Goal: Navigation & Orientation: Find specific page/section

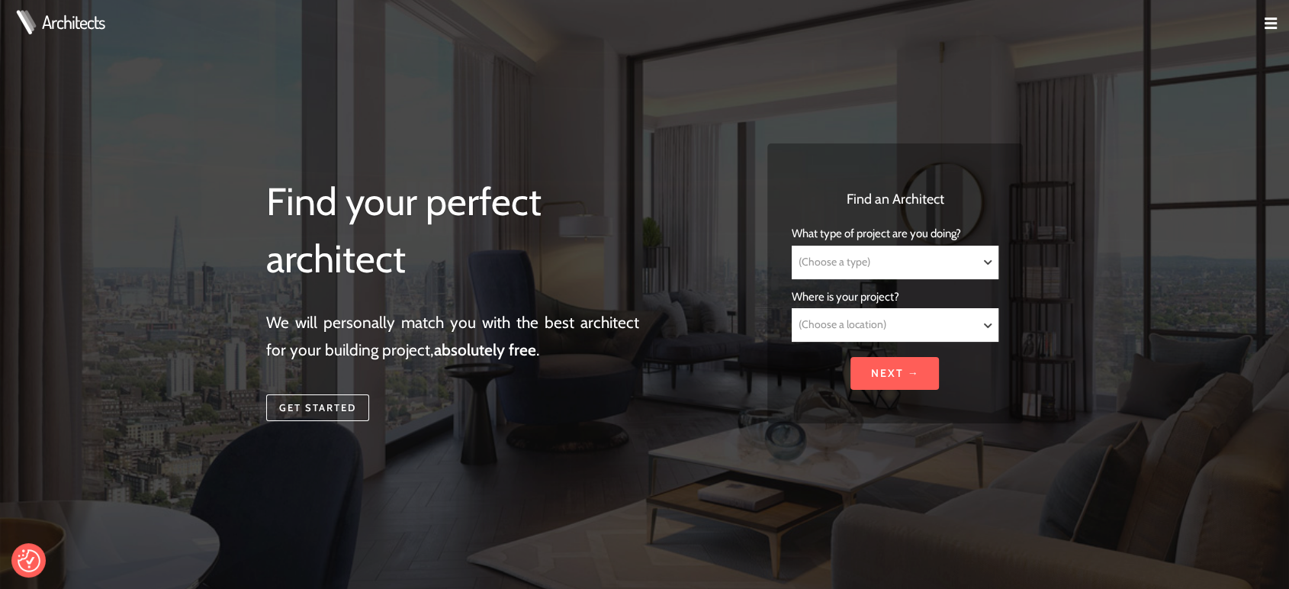
click at [1270, 24] on img at bounding box center [1270, 24] width 12 height 12
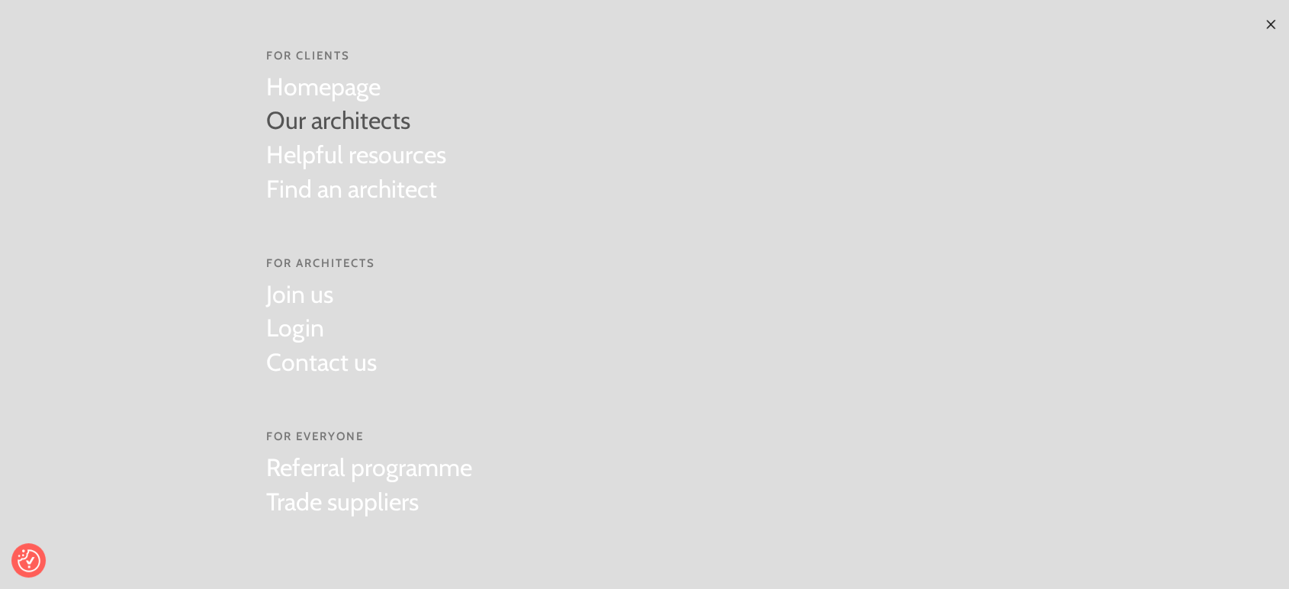
click at [351, 130] on link "Our architects" at bounding box center [356, 121] width 180 height 34
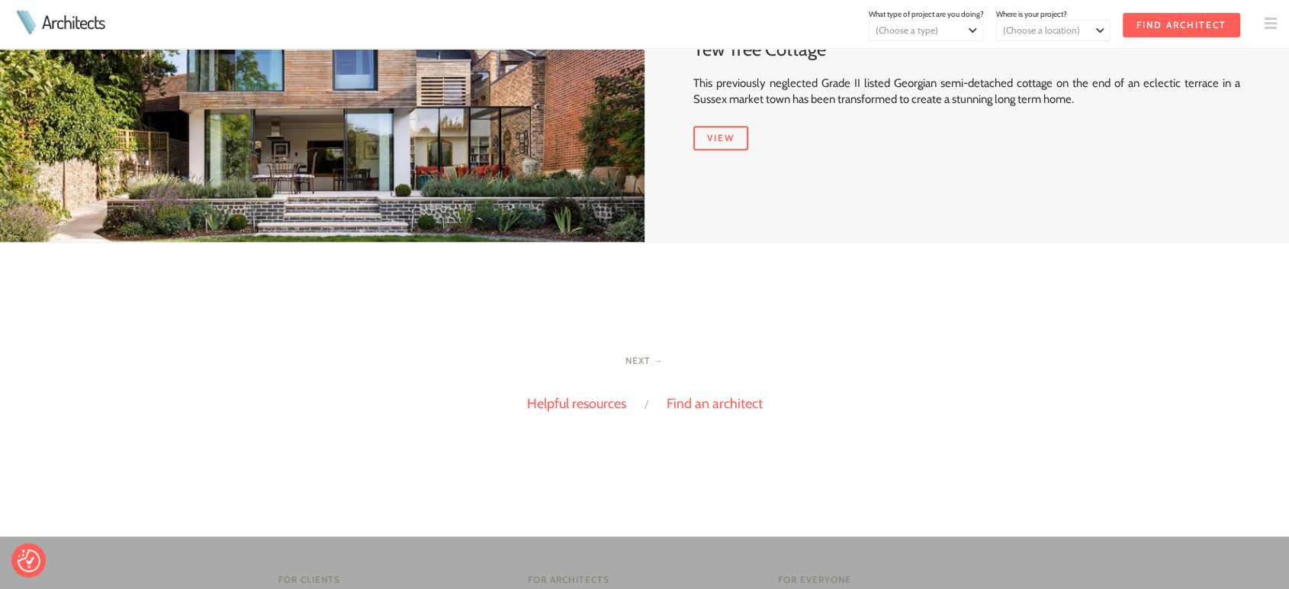
scroll to position [1186, 0]
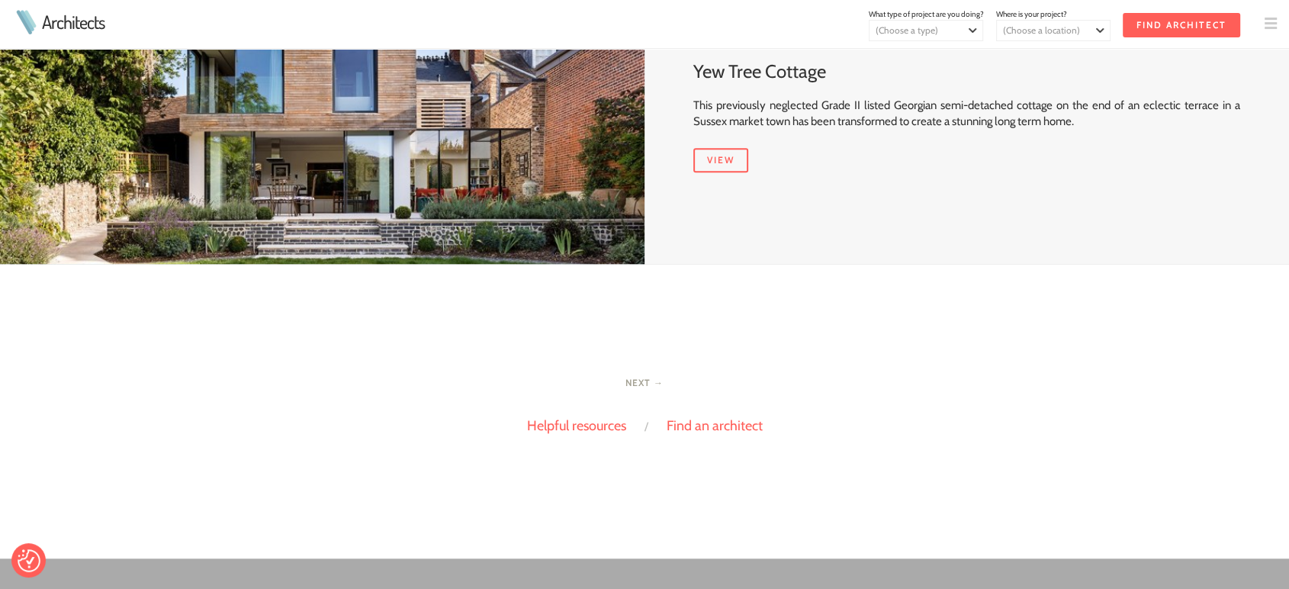
click at [642, 374] on div "Next → Helpful resources / Find an architect" at bounding box center [644, 411] width 390 height 75
click at [638, 377] on link "Next →" at bounding box center [644, 382] width 38 height 11
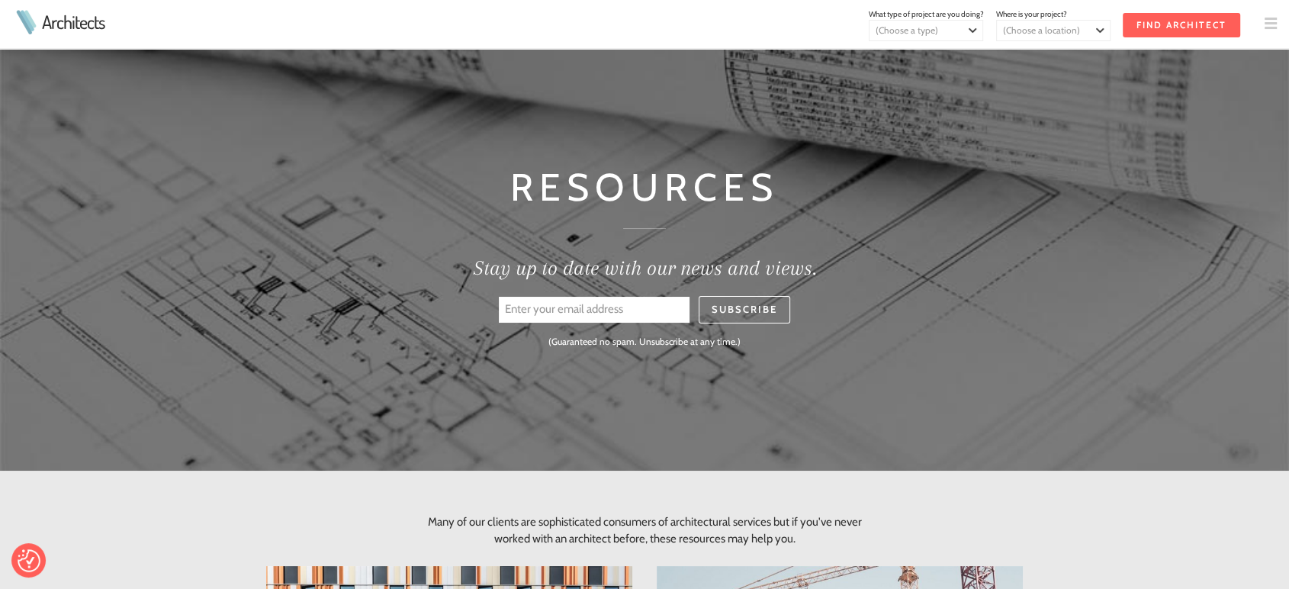
click at [1269, 18] on img at bounding box center [1270, 24] width 12 height 12
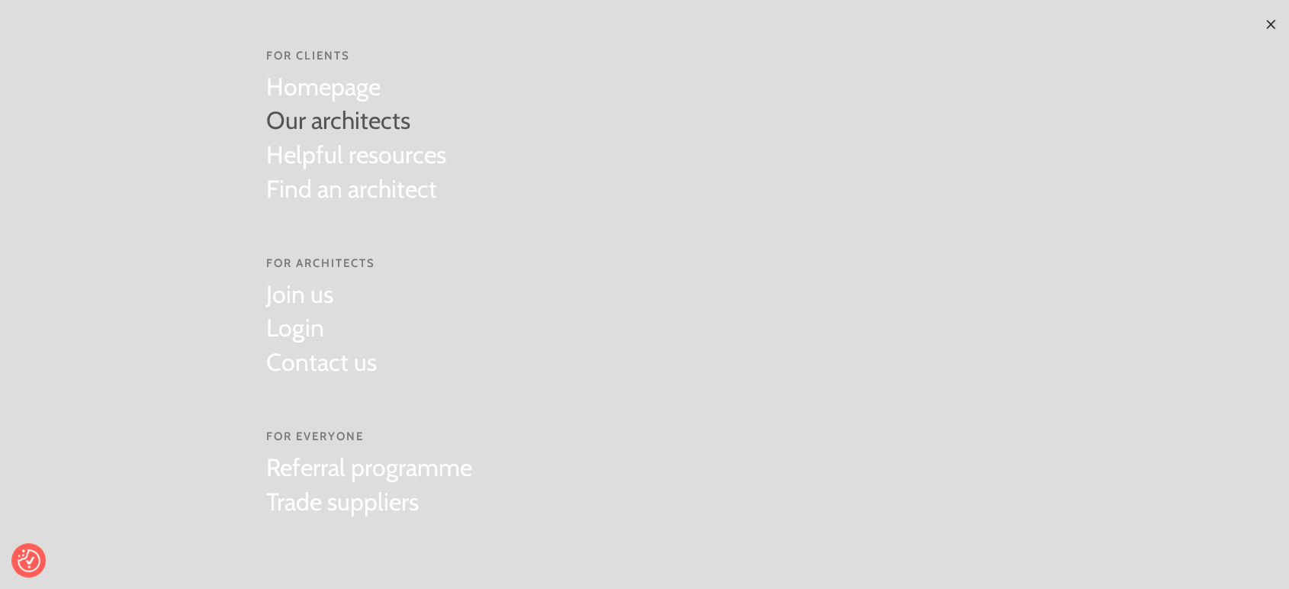
click at [327, 125] on link "Our architects" at bounding box center [356, 121] width 180 height 34
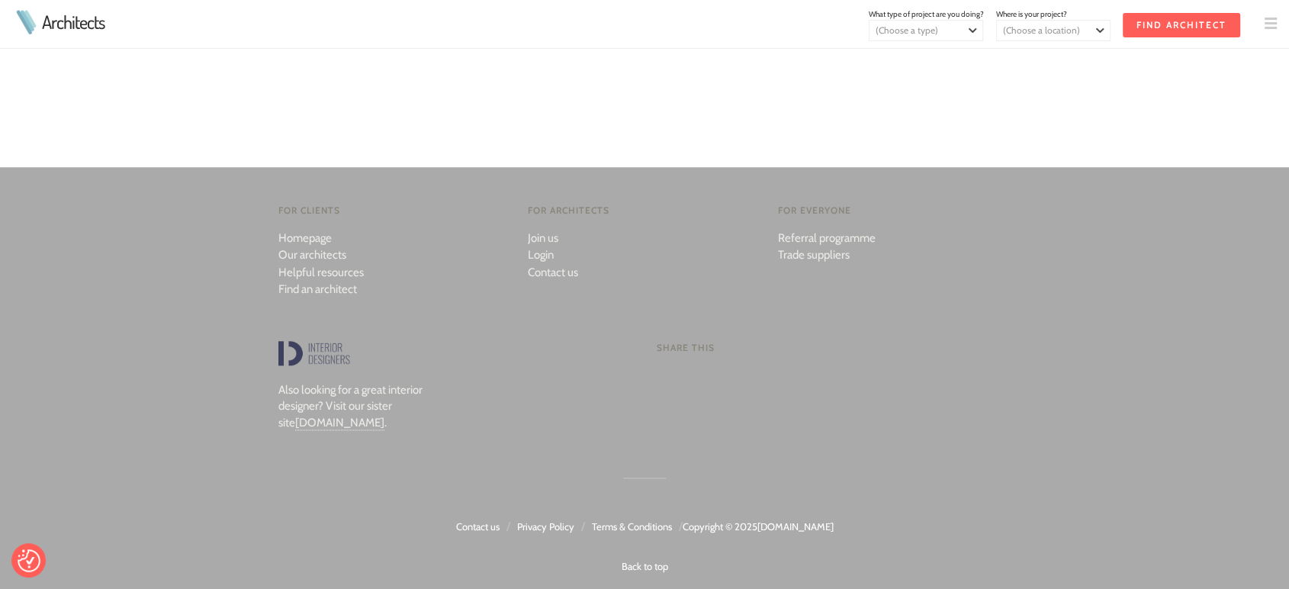
scroll to position [1581, 0]
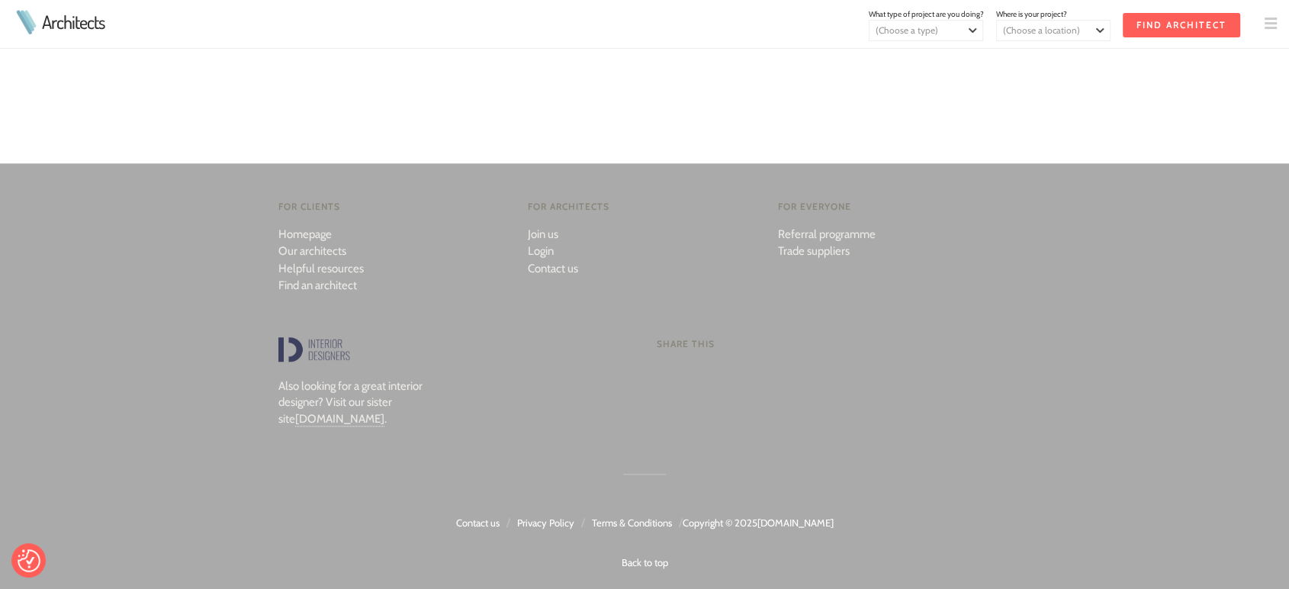
click at [326, 346] on img at bounding box center [314, 349] width 73 height 24
